Goal: Task Accomplishment & Management: Complete application form

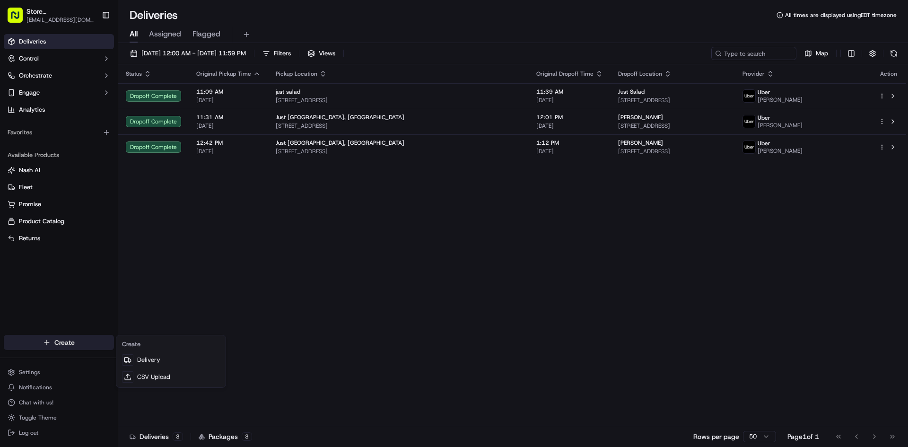
click at [71, 342] on html "Store [GEOGRAPHIC_DATA], [GEOGRAPHIC_DATA] (Just Salad) [EMAIL_ADDRESS][DOMAIN_…" at bounding box center [454, 223] width 908 height 447
click at [158, 358] on link "Delivery" at bounding box center [170, 359] width 105 height 17
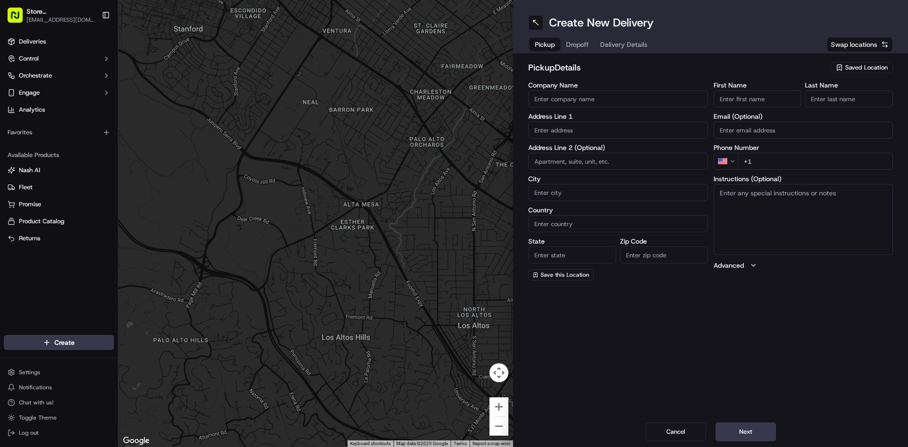
click at [568, 96] on input "Company Name" at bounding box center [618, 98] width 180 height 17
type input "Just Salad"
type input "[STREET_ADDRESS]"
type input "[GEOGRAPHIC_DATA]"
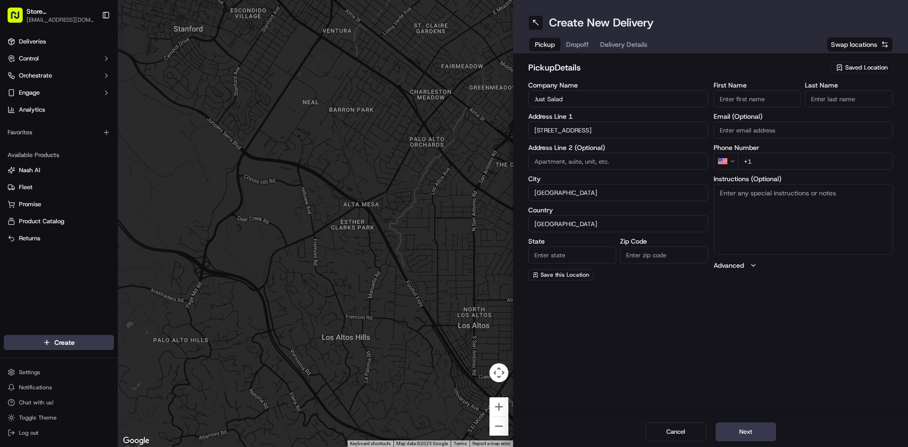
type input "MA"
type input "02210"
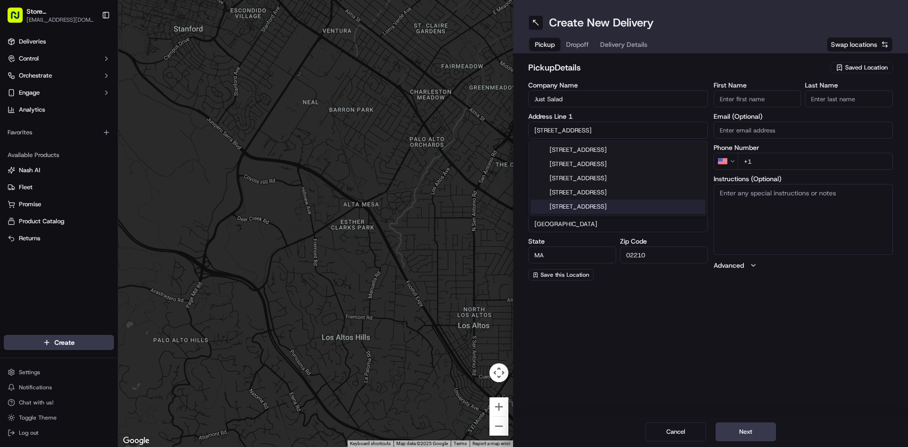
drag, startPoint x: 698, startPoint y: 346, endPoint x: 668, endPoint y: 300, distance: 54.6
click at [697, 346] on div "Create New Delivery Pickup Dropoff Delivery Details Swap locations pickup Detai…" at bounding box center [710, 223] width 395 height 447
click at [744, 94] on input "First Name" at bounding box center [758, 98] width 88 height 17
click at [734, 100] on input "First Name" at bounding box center [758, 98] width 88 height 17
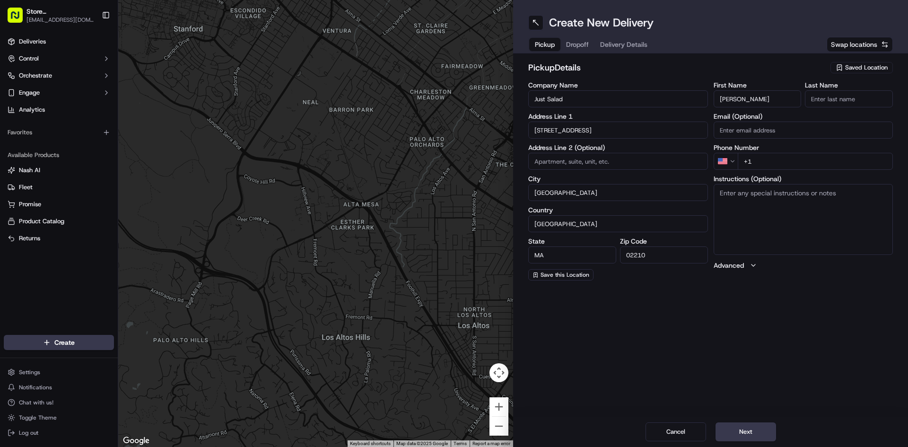
type input "[PERSON_NAME]"
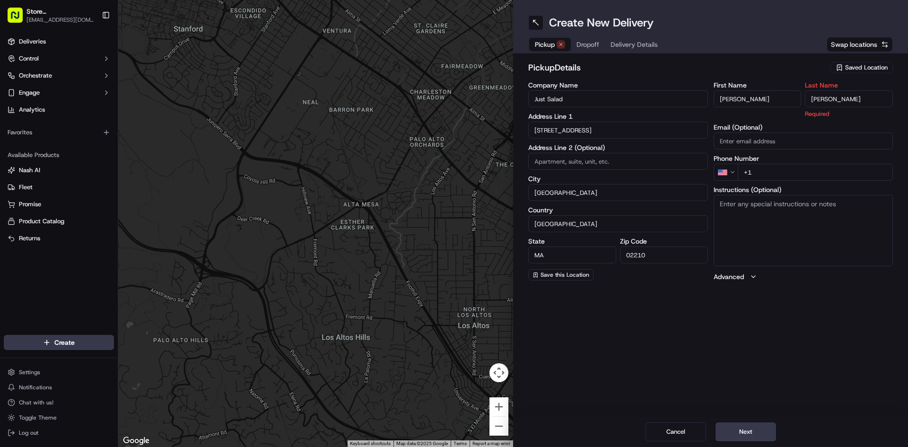
type input "[PERSON_NAME]"
click at [794, 144] on div "First Name [PERSON_NAME] Last Name [PERSON_NAME] Required Email (Optional) Phon…" at bounding box center [804, 182] width 180 height 200
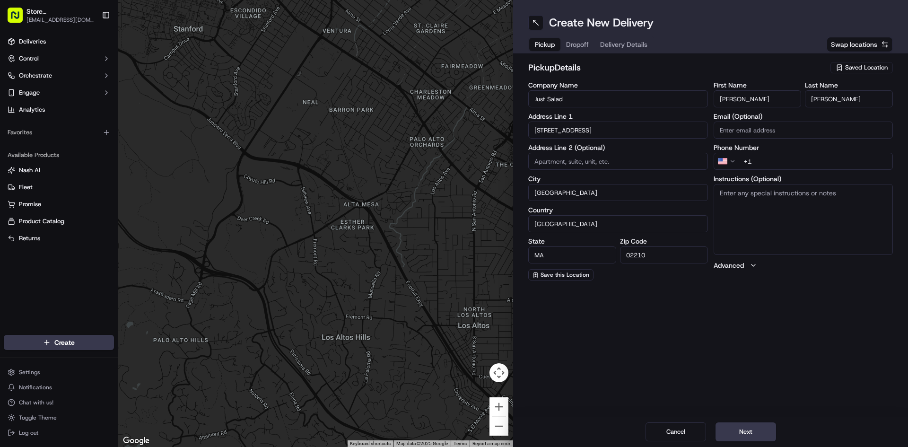
click at [765, 158] on input "+1" at bounding box center [816, 161] width 156 height 17
type input "[PHONE_NUMBER]"
click at [889, 292] on div "Create New Delivery Pickup Dropoff Delivery Details Swap locations pickup Detai…" at bounding box center [710, 223] width 395 height 447
drag, startPoint x: 734, startPoint y: 433, endPoint x: 736, endPoint y: 410, distance: 23.2
click at [734, 433] on button "Next" at bounding box center [745, 431] width 61 height 19
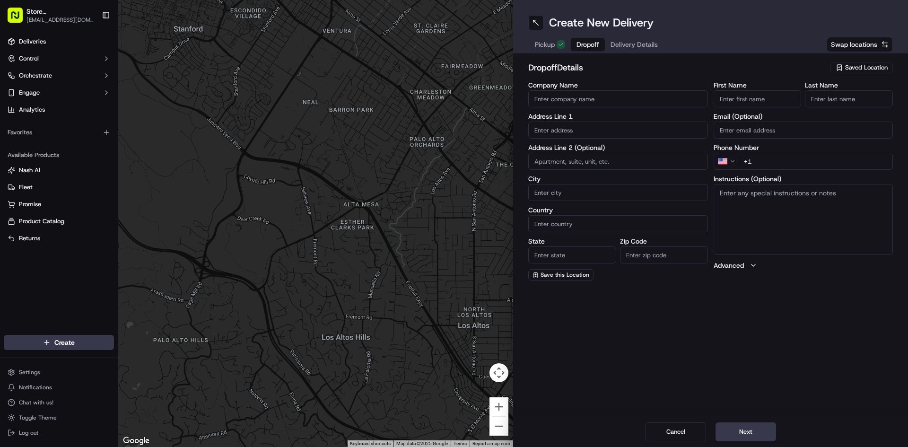
click at [618, 101] on input "Company Name" at bounding box center [618, 98] width 180 height 17
type input "elektrofi"
click at [568, 127] on input "text" at bounding box center [618, 130] width 180 height 17
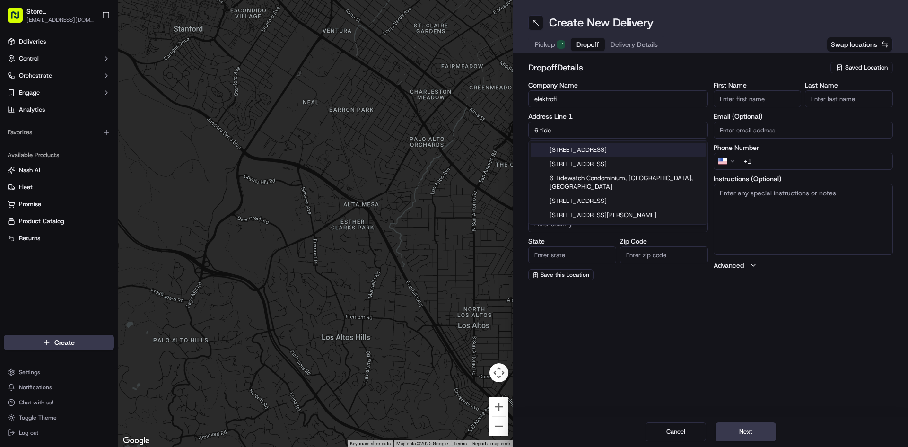
click at [595, 153] on div "[STREET_ADDRESS]" at bounding box center [618, 150] width 175 height 14
type input "[STREET_ADDRESS]"
type input "[GEOGRAPHIC_DATA]"
type input "MA"
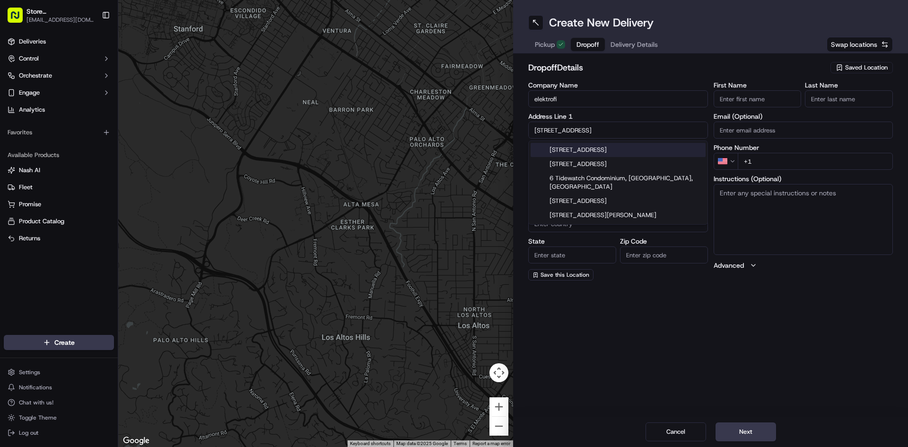
type input "02210"
type input "[STREET_ADDRESS]"
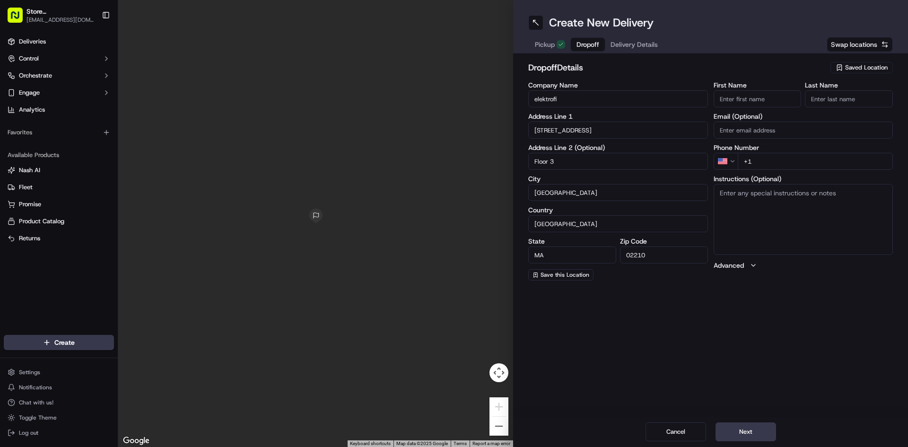
type input "Floor 3"
drag, startPoint x: 736, startPoint y: 325, endPoint x: 720, endPoint y: 316, distance: 18.2
click at [736, 325] on div "Create New Delivery Pickup Dropoff Delivery Details Swap locations dropoff Deta…" at bounding box center [710, 223] width 395 height 447
click at [752, 96] on input "First Name" at bounding box center [758, 98] width 88 height 17
type input "[PERSON_NAME]"
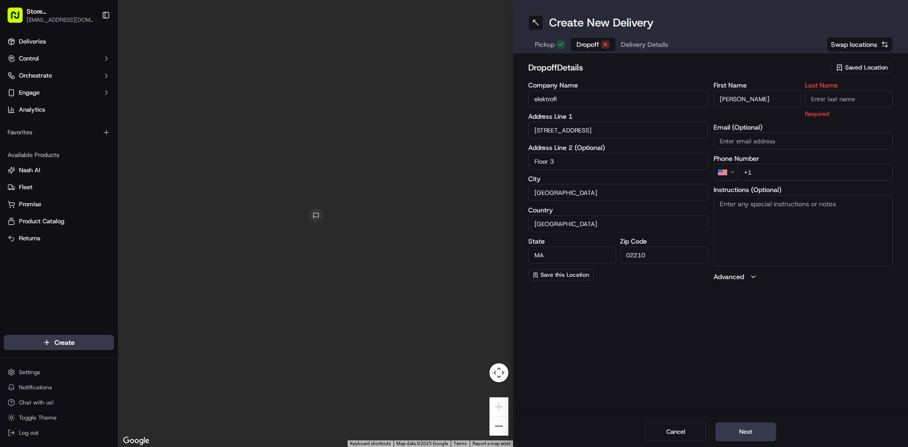
type input "D"
type input "Forcellati"
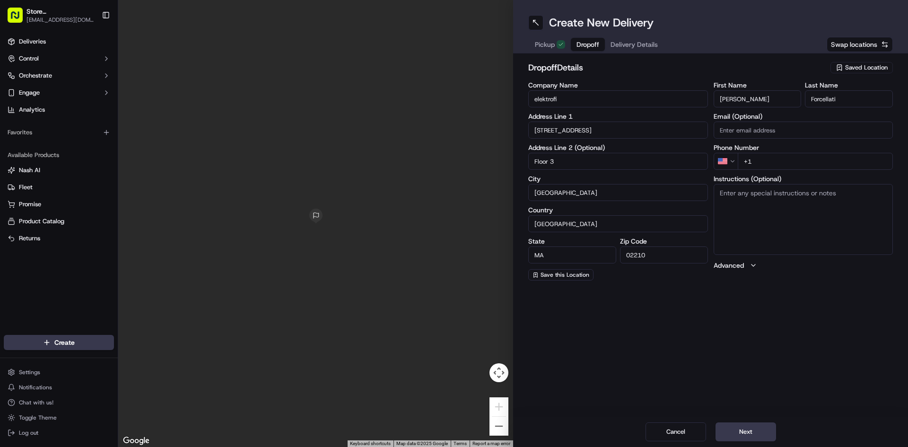
click at [770, 140] on div "First Name [PERSON_NAME] Last Name [PERSON_NAME] Email (Optional) Phone Number …" at bounding box center [804, 181] width 180 height 199
click at [871, 163] on input "+1" at bounding box center [816, 161] width 156 height 17
type input "[PHONE_NUMBER]"
click at [799, 193] on textarea "Instructions (Optional)" at bounding box center [804, 219] width 180 height 71
click at [713, 311] on div "Create New Delivery Pickup Dropoff Delivery Details Swap locations dropoff Deta…" at bounding box center [710, 223] width 395 height 447
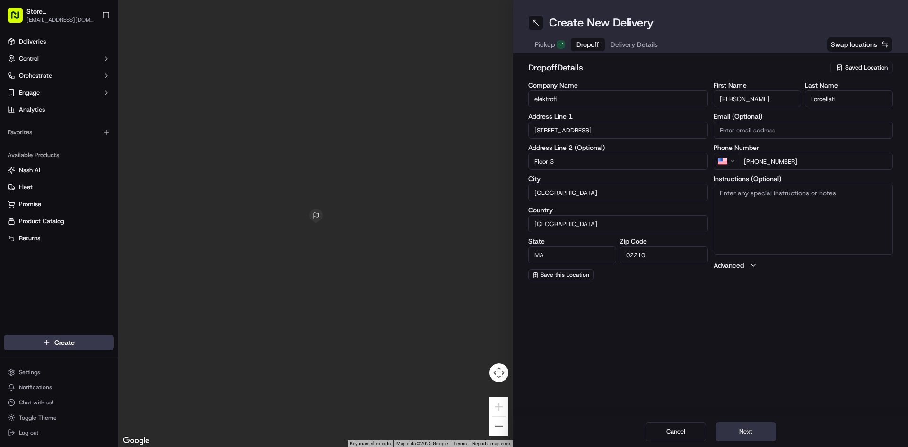
click at [748, 427] on button "Next" at bounding box center [745, 431] width 61 height 19
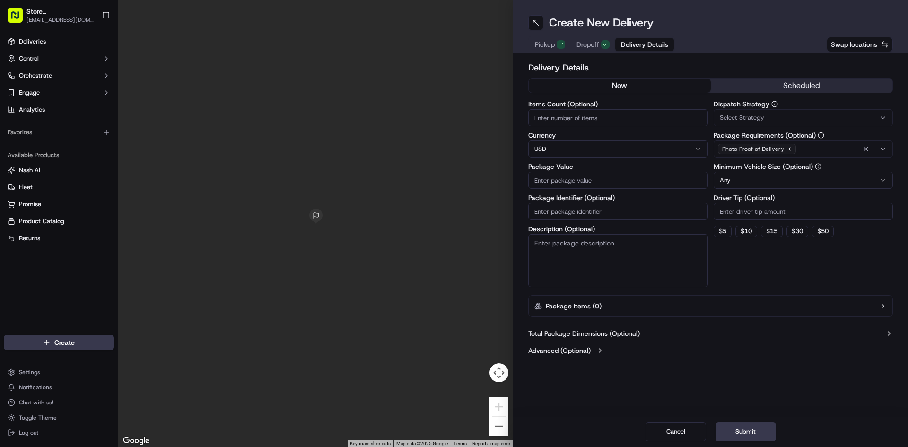
click at [777, 80] on button "scheduled" at bounding box center [802, 85] width 182 height 14
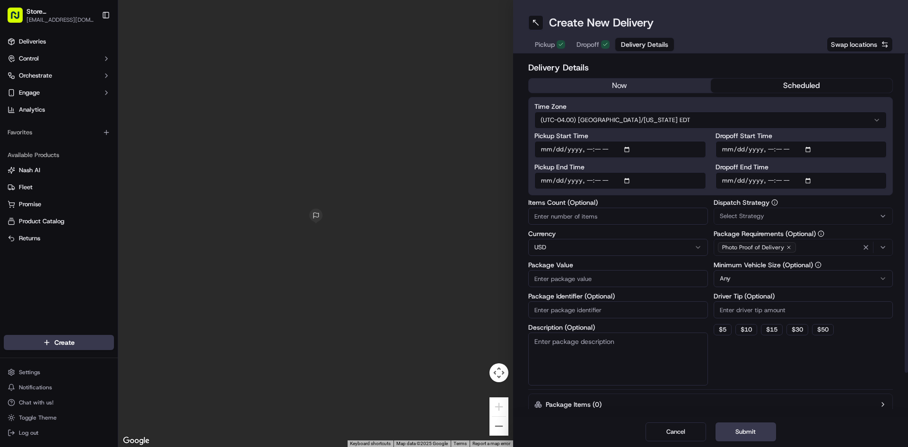
click at [622, 88] on button "now" at bounding box center [620, 85] width 182 height 14
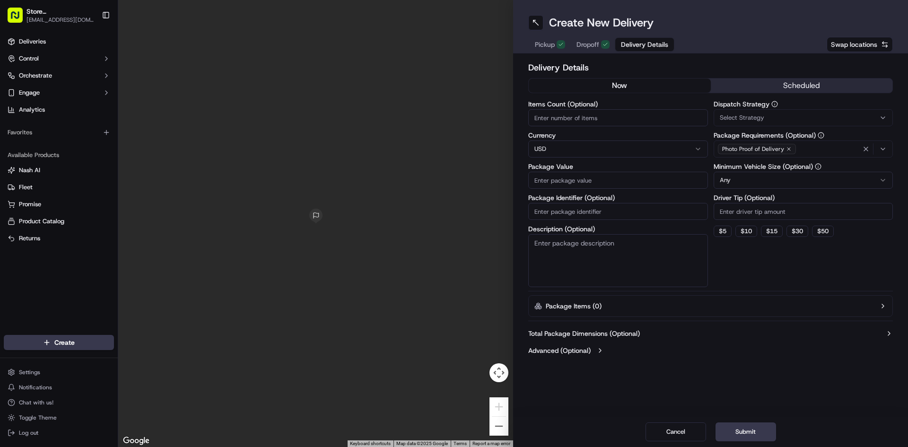
click at [774, 83] on button "scheduled" at bounding box center [802, 85] width 182 height 14
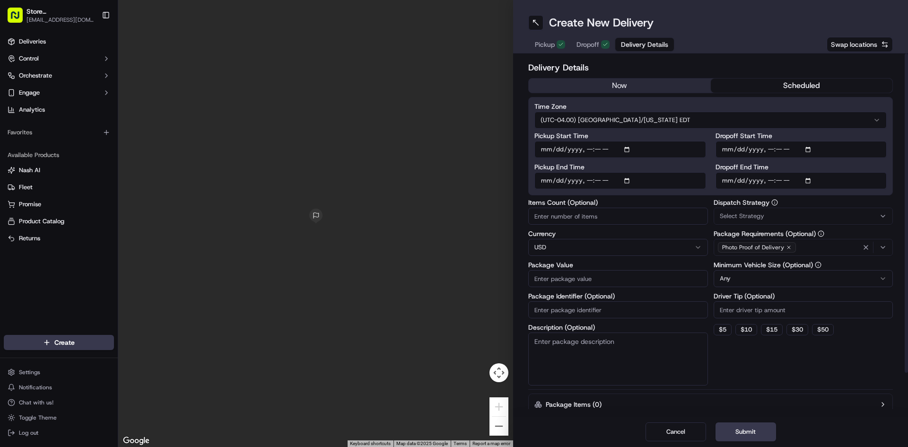
click at [661, 80] on button "now" at bounding box center [620, 85] width 182 height 14
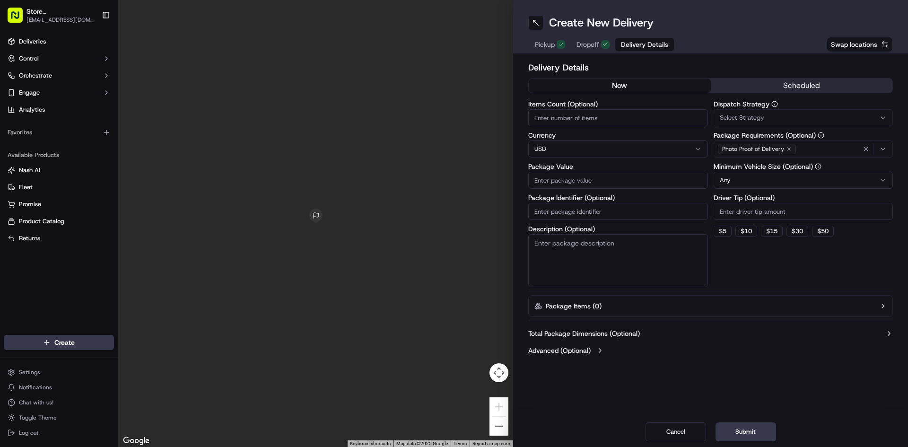
click at [759, 81] on button "scheduled" at bounding box center [802, 85] width 182 height 14
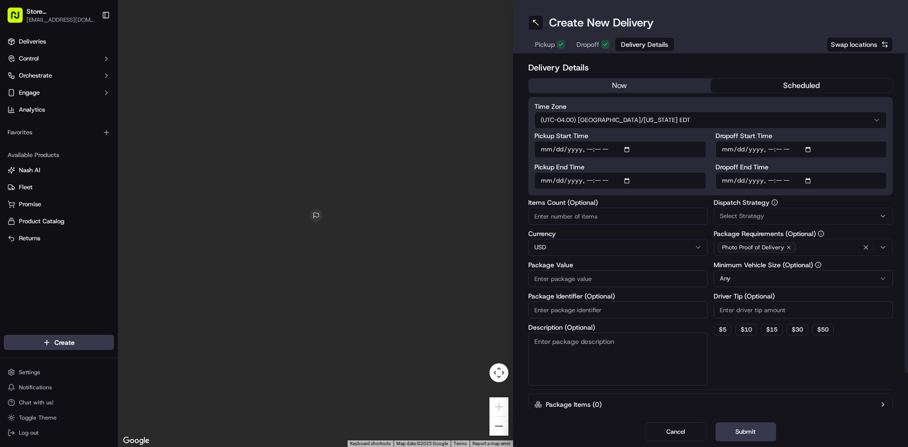
click at [626, 148] on input "Pickup Start Time" at bounding box center [620, 149] width 172 height 17
drag, startPoint x: 762, startPoint y: 371, endPoint x: 745, endPoint y: 331, distance: 43.6
click at [763, 371] on div "Dispatch Strategy Select Strategy Package Requirements (Optional) Photo Proof o…" at bounding box center [804, 292] width 180 height 186
click at [600, 148] on input "Pickup Start Time" at bounding box center [620, 149] width 172 height 17
click at [610, 149] on input "Pickup Start Time" at bounding box center [620, 149] width 172 height 17
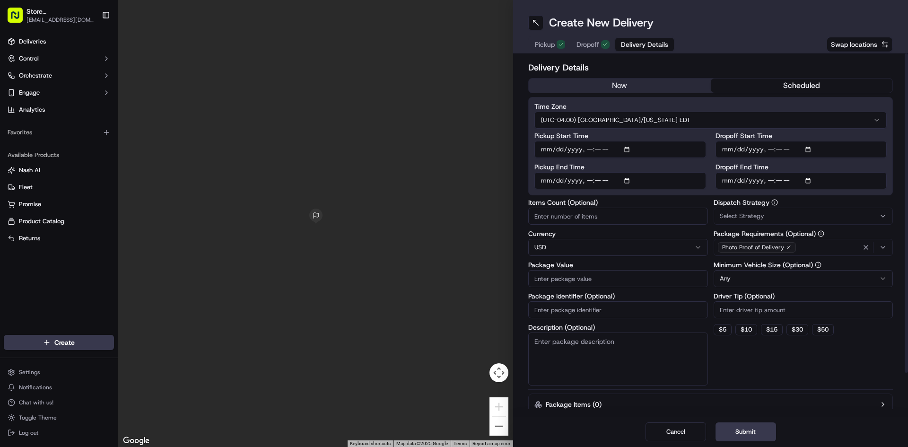
click at [626, 149] on input "Pickup Start Time" at bounding box center [620, 149] width 172 height 17
type input "[DATE]T10:50"
click at [776, 369] on div "Dispatch Strategy Select Strategy Package Requirements (Optional) Photo Proof o…" at bounding box center [804, 292] width 180 height 186
click at [810, 148] on input "Dropoff Start Time" at bounding box center [801, 149] width 172 height 17
type input "[DATE]T11:15"
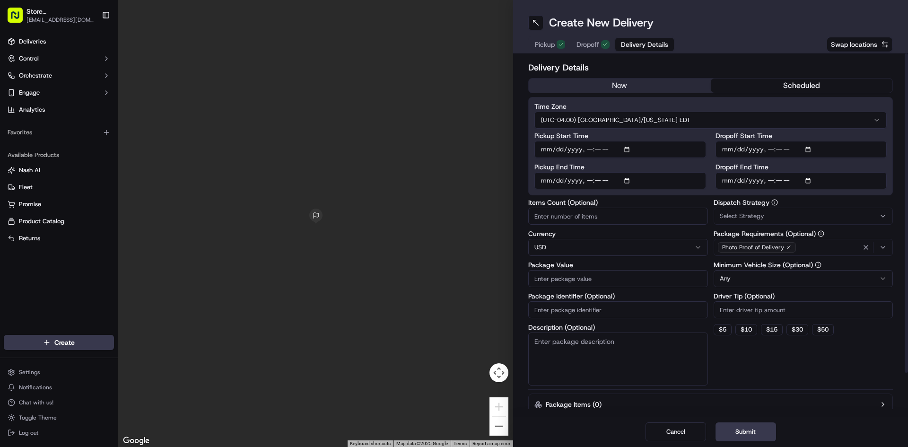
click at [769, 369] on div "Dispatch Strategy Select Strategy Package Requirements (Optional) Photo Proof o…" at bounding box center [804, 292] width 180 height 186
click at [560, 222] on input "Items Count (Optional)" at bounding box center [618, 216] width 180 height 17
type input "5"
click at [609, 263] on label "Package Value" at bounding box center [618, 264] width 180 height 7
click at [609, 270] on input "Package Value" at bounding box center [618, 278] width 180 height 17
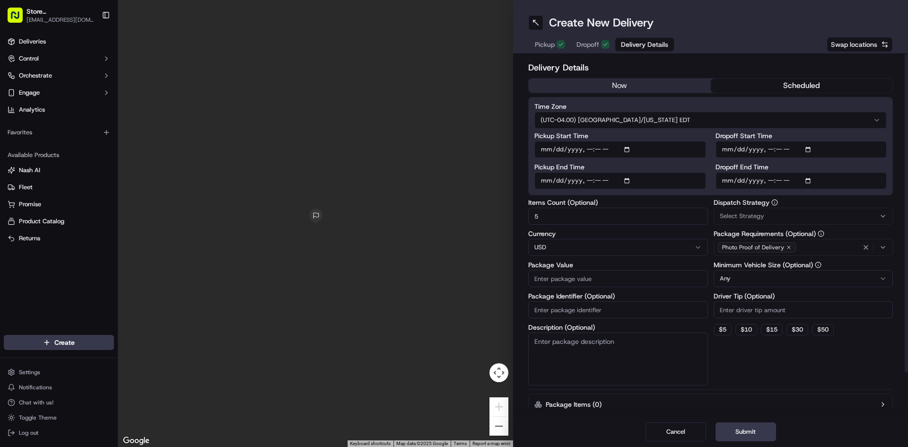
click at [589, 278] on input "Package Value" at bounding box center [618, 278] width 180 height 17
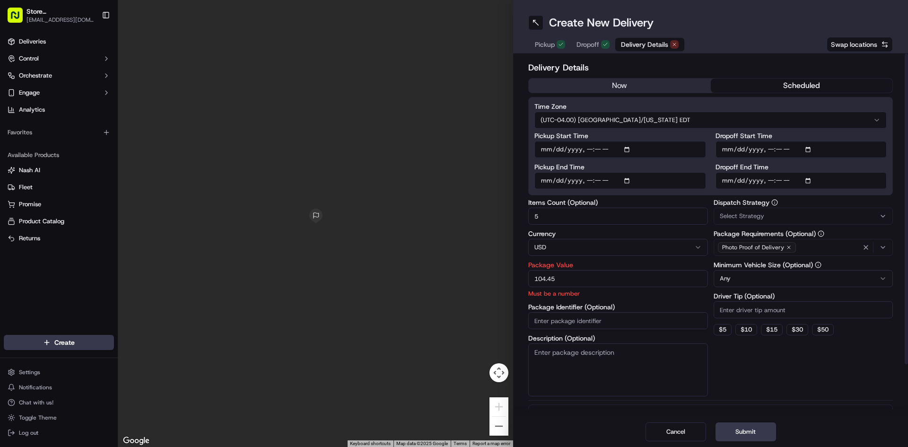
type input "104.45"
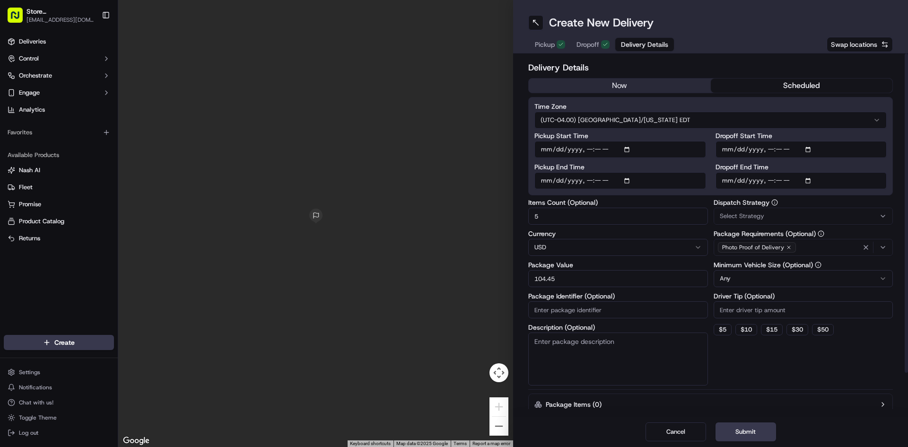
click at [776, 218] on div "Select Strategy" at bounding box center [803, 216] width 175 height 9
click at [776, 217] on html "Store [GEOGRAPHIC_DATA], [GEOGRAPHIC_DATA] (Just Salad) [EMAIL_ADDRESS][DOMAIN_…" at bounding box center [454, 223] width 908 height 447
click at [818, 214] on div "Select Strategy" at bounding box center [803, 216] width 175 height 9
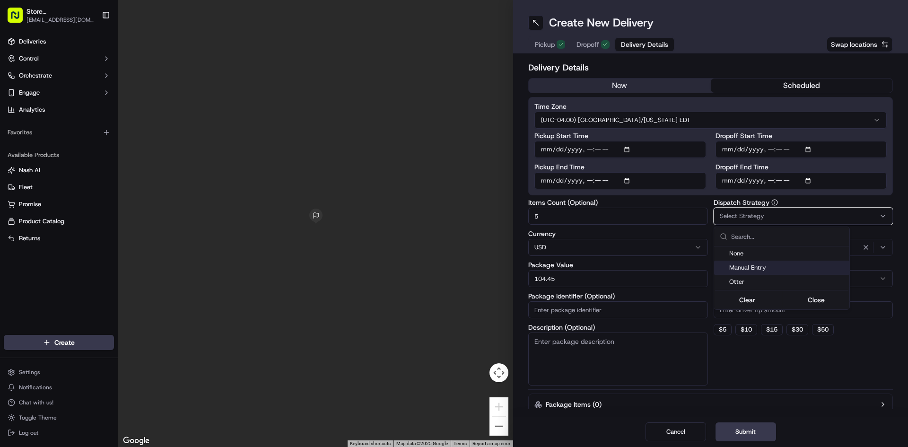
click at [756, 269] on span "Manual Entry" at bounding box center [787, 267] width 116 height 9
drag, startPoint x: 889, startPoint y: 377, endPoint x: 854, endPoint y: 340, distance: 50.8
click at [887, 375] on html "Store [GEOGRAPHIC_DATA], [GEOGRAPHIC_DATA] (Just Salad) [EMAIL_ADDRESS][DOMAIN_…" at bounding box center [454, 223] width 908 height 447
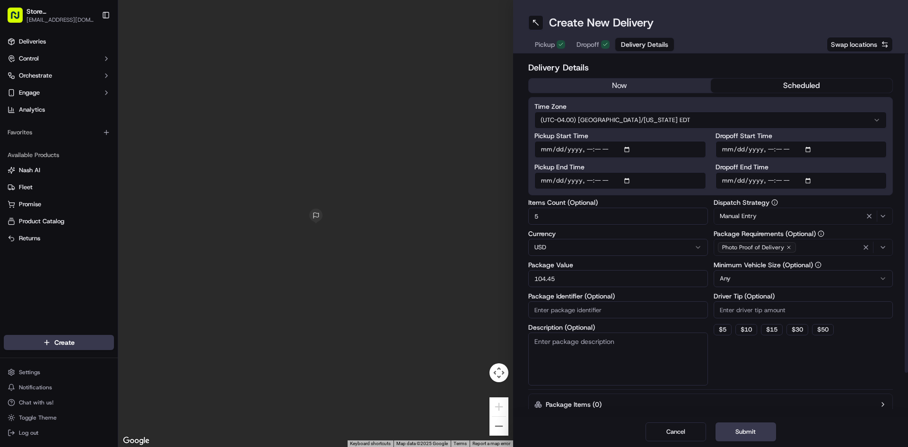
click at [849, 245] on div "Photo Proof of Delivery" at bounding box center [803, 247] width 175 height 14
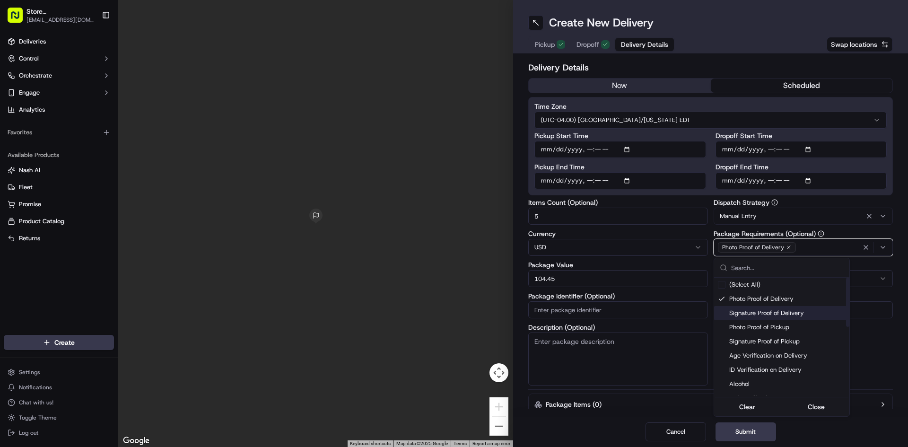
click at [894, 364] on html "Store [GEOGRAPHIC_DATA], [GEOGRAPHIC_DATA] (Just Salad) [EMAIL_ADDRESS][DOMAIN_…" at bounding box center [454, 223] width 908 height 447
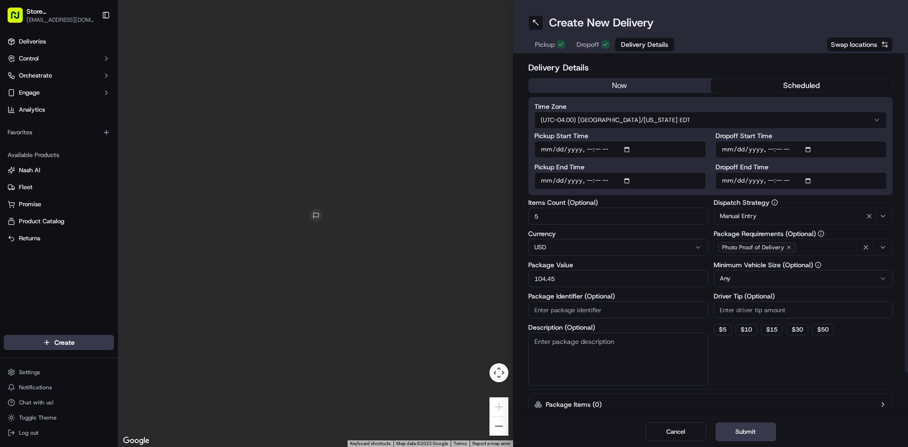
click at [751, 317] on input "Driver Tip (Optional)" at bounding box center [804, 309] width 180 height 17
type input "5.22"
click at [766, 345] on div "Dispatch Strategy Manual Entry Package Requirements (Optional) Photo Proof of D…" at bounding box center [804, 292] width 180 height 186
click at [739, 418] on div "Cancel Submit" at bounding box center [710, 432] width 395 height 30
click at [746, 432] on button "Submit" at bounding box center [745, 431] width 61 height 19
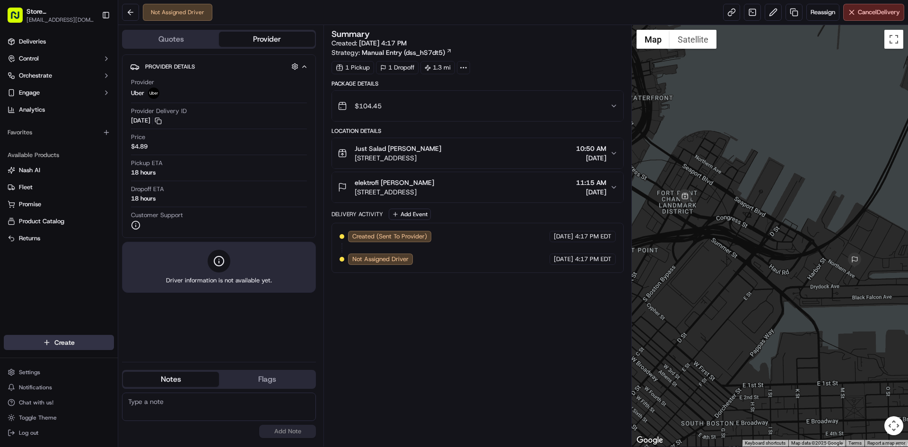
click at [28, 340] on html "Store [GEOGRAPHIC_DATA], [GEOGRAPHIC_DATA] (Just Salad) [EMAIL_ADDRESS][DOMAIN_…" at bounding box center [454, 223] width 908 height 447
click at [153, 362] on link "Delivery" at bounding box center [170, 359] width 105 height 17
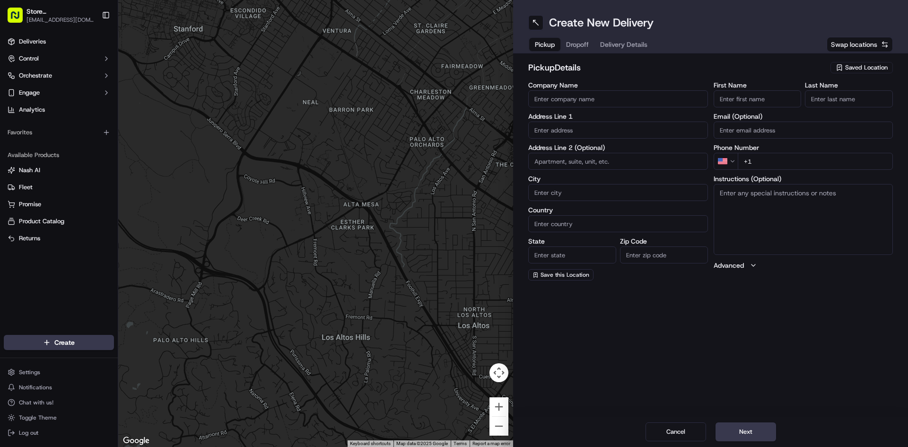
click at [560, 91] on input "Company Name" at bounding box center [618, 98] width 180 height 17
type input "Just Salad"
type input "[STREET_ADDRESS]"
type input "[GEOGRAPHIC_DATA]"
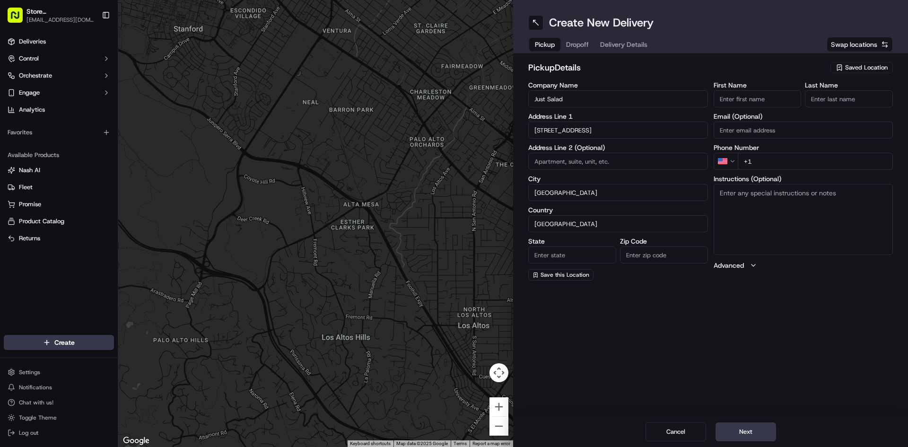
type input "MA"
type input "02210"
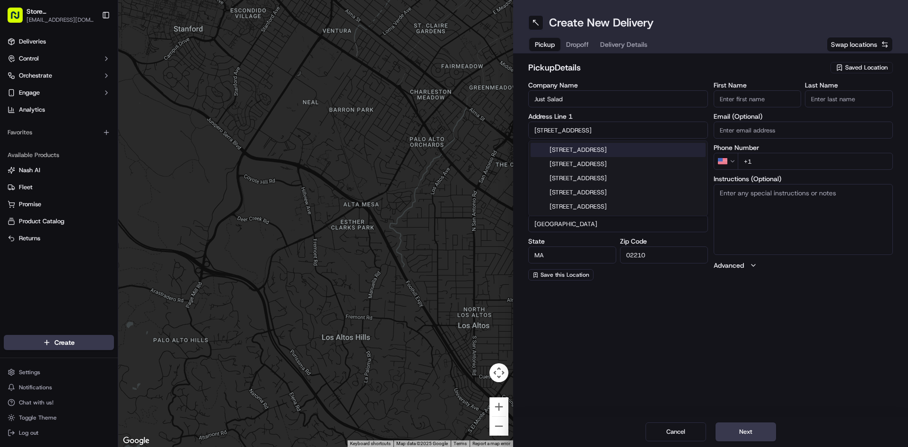
click at [767, 97] on input "First Name" at bounding box center [758, 98] width 88 height 17
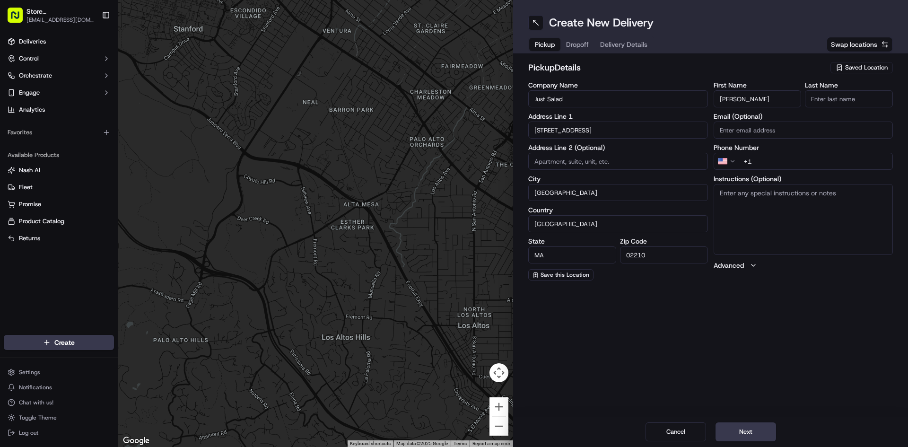
type input "[PERSON_NAME]"
click at [820, 96] on input "Last Name" at bounding box center [849, 98] width 88 height 17
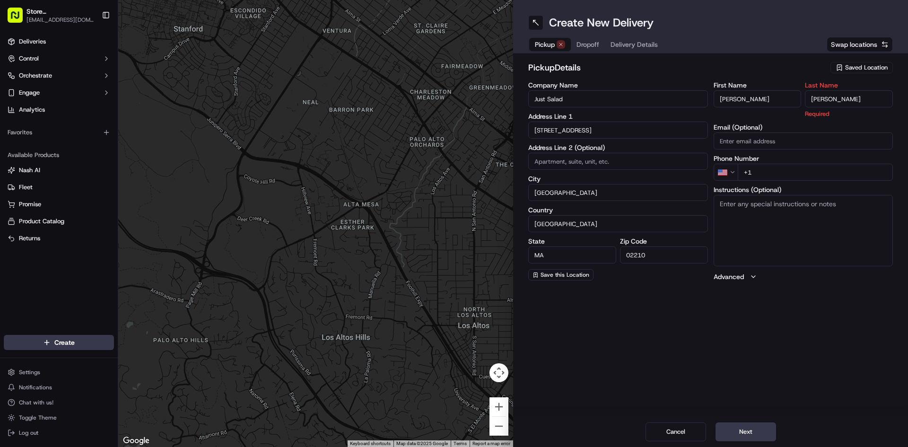
type input "[PERSON_NAME]"
click at [756, 165] on input "+1" at bounding box center [816, 172] width 156 height 17
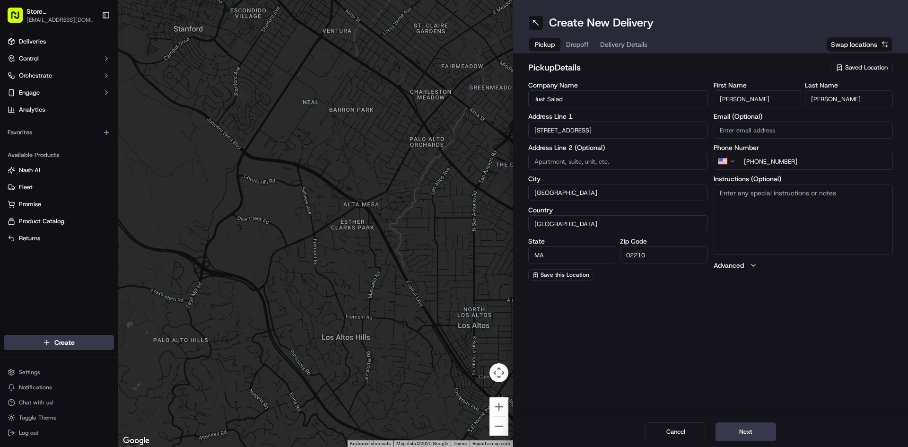
type input "[PHONE_NUMBER]"
click at [758, 433] on button "Next" at bounding box center [745, 431] width 61 height 19
click at [593, 102] on input "Company Name" at bounding box center [618, 98] width 180 height 17
type input "elektrofi"
click at [547, 130] on input "text" at bounding box center [618, 130] width 180 height 17
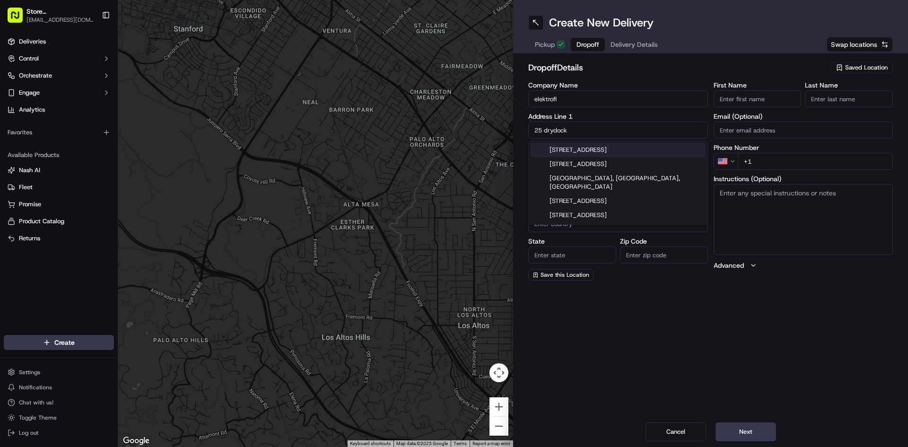
click at [601, 151] on div "[STREET_ADDRESS]" at bounding box center [618, 150] width 175 height 14
type input "[STREET_ADDRESS]"
type input "[GEOGRAPHIC_DATA]"
type input "MA"
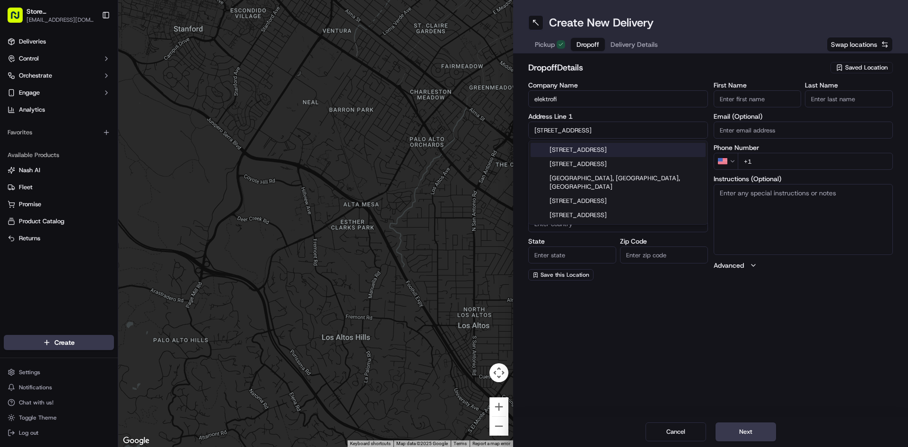
type input "02210"
type input "[STREET_ADDRESS]"
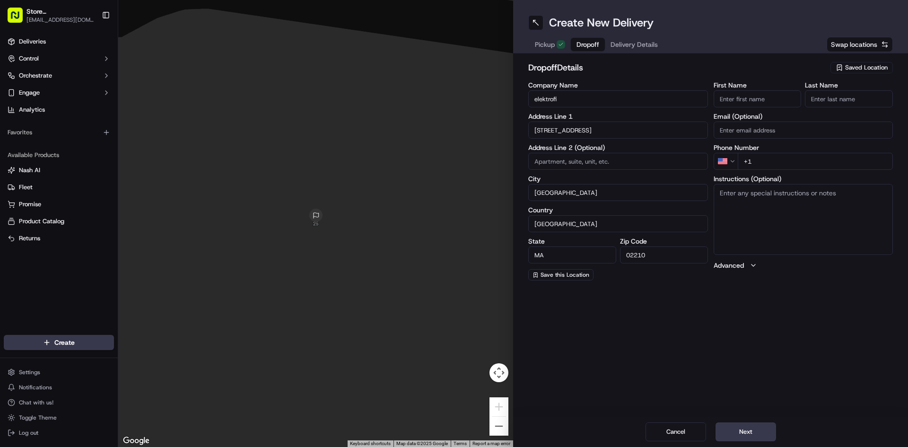
click at [592, 164] on input at bounding box center [618, 161] width 180 height 17
type input "2"
type input "h"
type input "floor 2"
click at [756, 97] on input "First Name" at bounding box center [758, 98] width 88 height 17
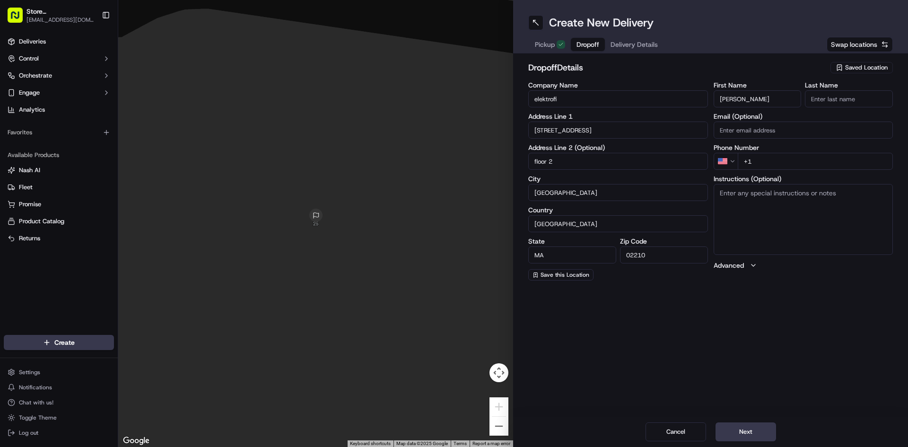
click at [755, 94] on input "[PERSON_NAME]" at bounding box center [758, 98] width 88 height 17
type input "lauren"
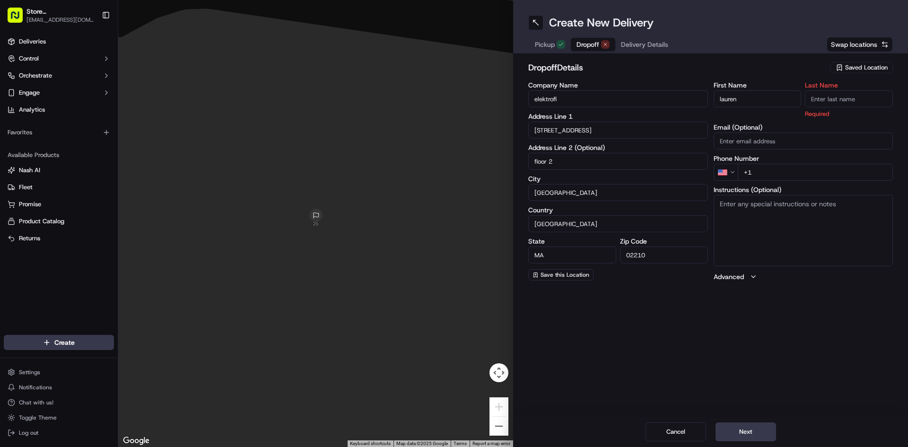
click at [833, 92] on input "Last Name" at bounding box center [849, 98] width 88 height 17
type input "[PERSON_NAME]"
click at [766, 173] on div "First Name [PERSON_NAME] Last Name [PERSON_NAME] Required Email (Optional) Phon…" at bounding box center [804, 182] width 180 height 200
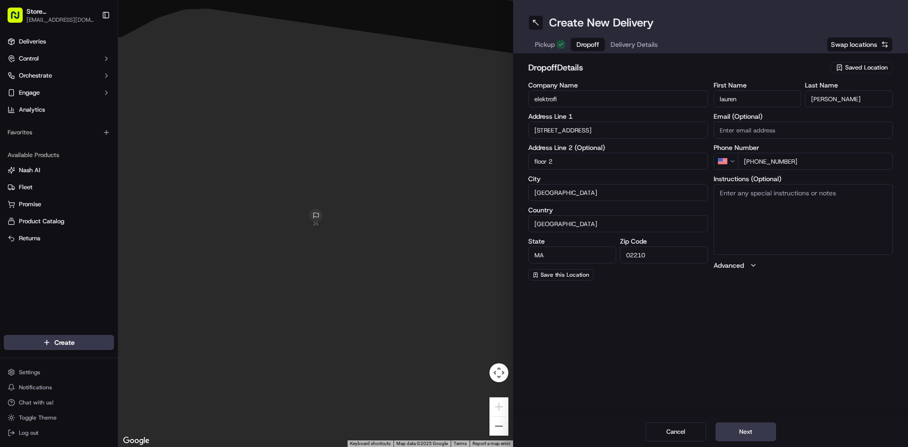
type input "[PHONE_NUMBER]"
click at [759, 205] on textarea "Instructions (Optional)" at bounding box center [804, 219] width 180 height 71
type textarea "call when you get here and i will meet you in the lobby"
click at [732, 426] on button "Next" at bounding box center [745, 431] width 61 height 19
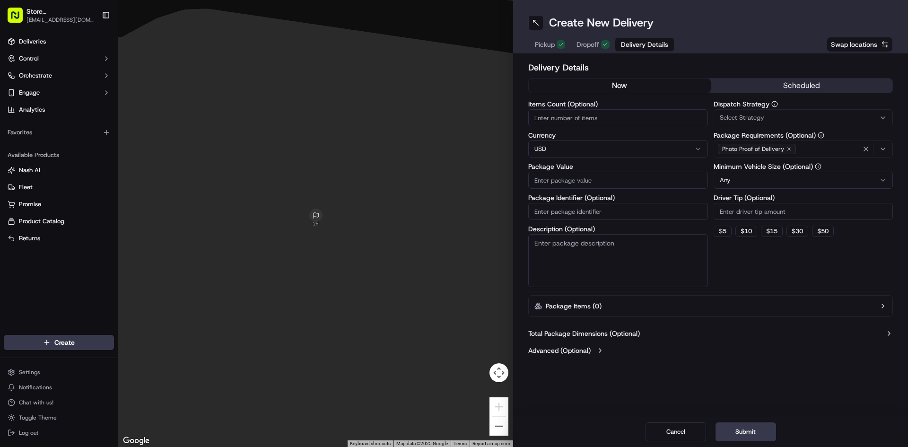
click at [573, 120] on input "Items Count (Optional)" at bounding box center [618, 117] width 180 height 17
type input "25"
drag, startPoint x: 574, startPoint y: 180, endPoint x: 558, endPoint y: 171, distance: 17.4
click at [572, 178] on input "Package Value" at bounding box center [618, 180] width 180 height 17
type input "402"
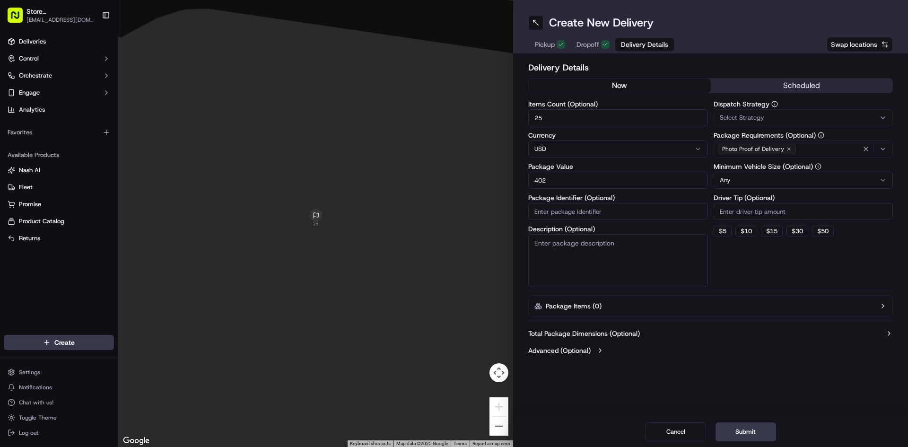
click at [775, 119] on div "Select Strategy" at bounding box center [803, 117] width 175 height 9
click at [755, 164] on div "Manual Entry" at bounding box center [781, 169] width 135 height 14
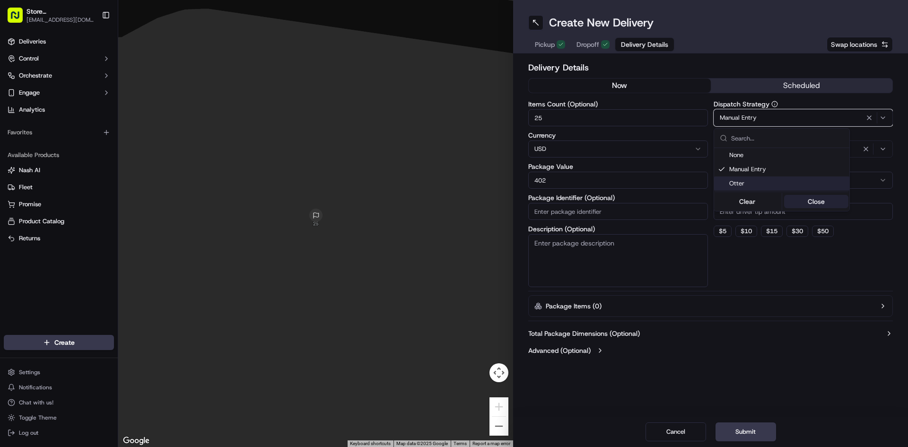
click at [819, 197] on button "Close" at bounding box center [816, 201] width 65 height 13
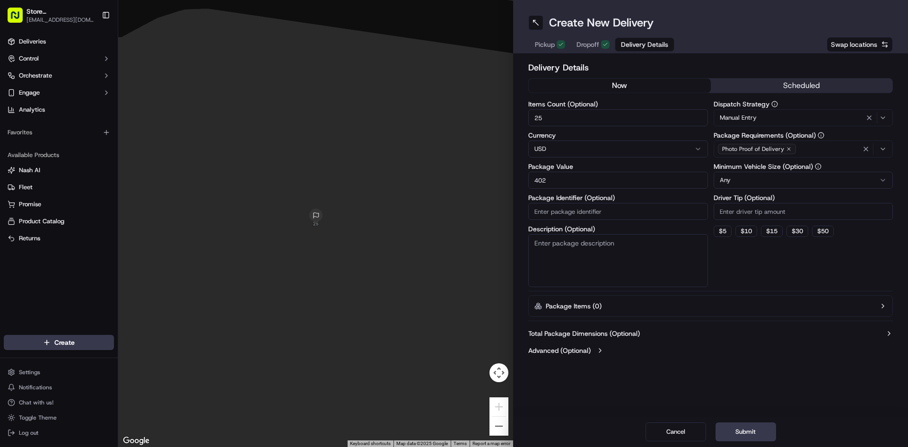
click at [810, 150] on div "Photo Proof of Delivery" at bounding box center [803, 149] width 175 height 14
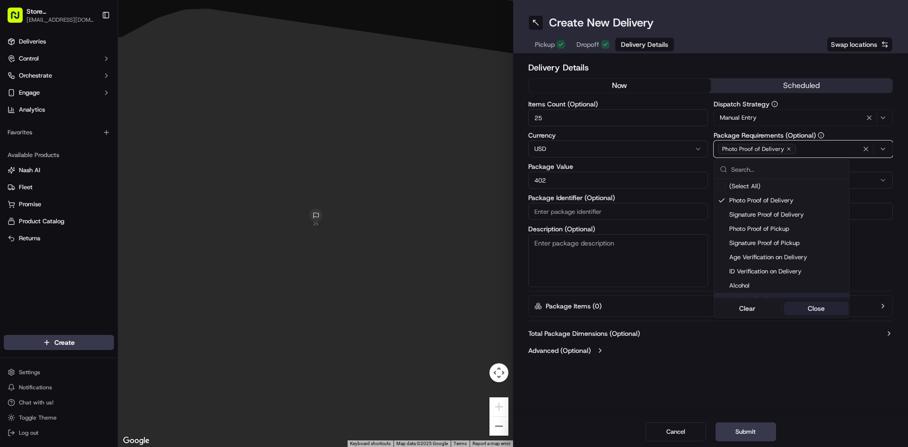
click at [814, 304] on button "Close" at bounding box center [816, 308] width 65 height 13
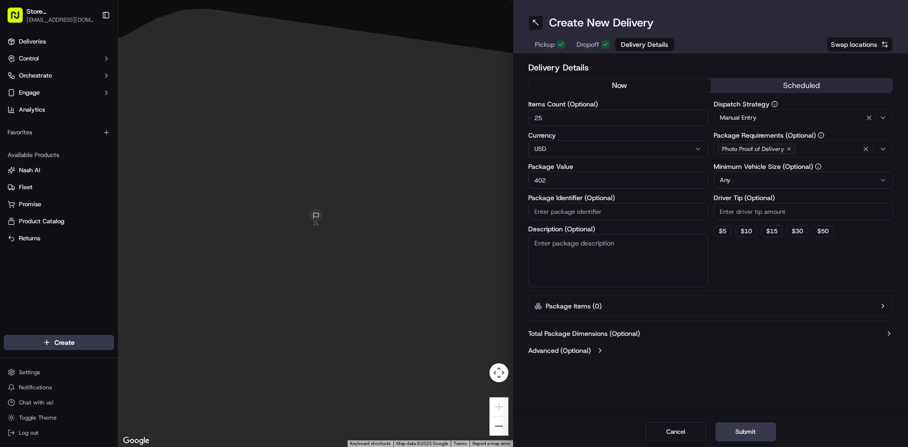
click at [774, 216] on input "Driver Tip (Optional)" at bounding box center [804, 211] width 180 height 17
type input "20.11"
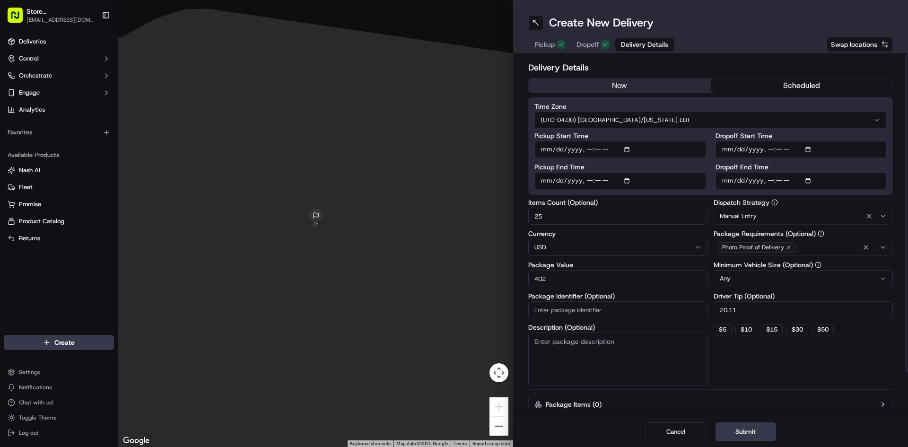
click at [780, 79] on button "scheduled" at bounding box center [802, 85] width 182 height 14
click at [589, 147] on input "Pickup Start Time" at bounding box center [620, 149] width 172 height 17
click at [627, 149] on input "Pickup Start Time" at bounding box center [620, 149] width 172 height 17
type input "[DATE]T10:50"
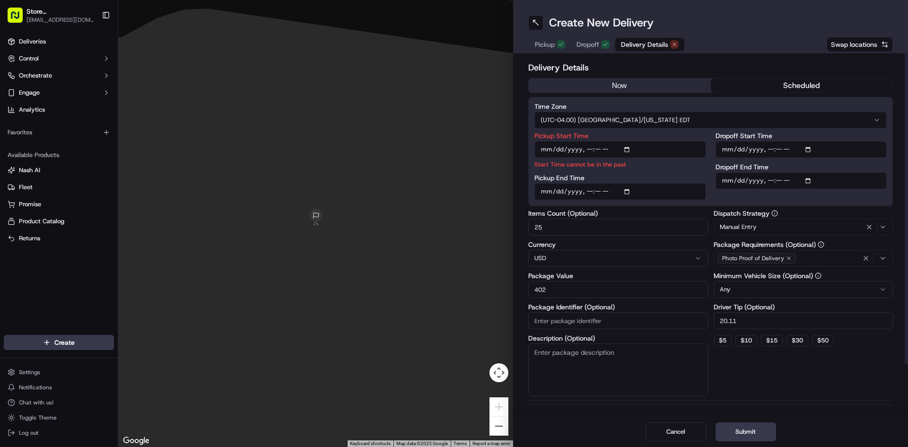
click at [627, 341] on div "Description (Optional)" at bounding box center [618, 365] width 180 height 61
click at [558, 147] on input "Pickup Start Time" at bounding box center [620, 149] width 172 height 17
type input "[DATE]T10:50"
click at [770, 142] on input "Dropoff Start Time" at bounding box center [801, 149] width 172 height 17
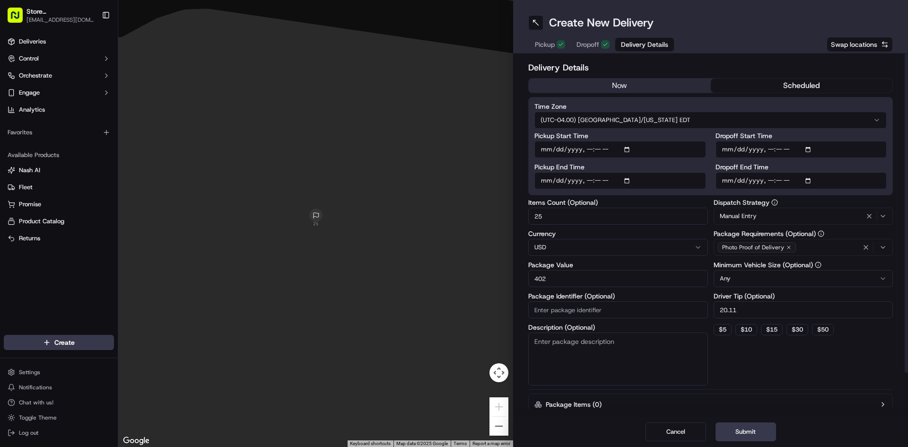
click at [811, 147] on input "Dropoff Start Time" at bounding box center [801, 149] width 172 height 17
type input "[DATE]T11:15"
click at [795, 402] on button "Package Items ( 0 )" at bounding box center [710, 404] width 365 height 22
click at [739, 430] on button "Submit" at bounding box center [745, 431] width 61 height 19
